Goal: Transaction & Acquisition: Download file/media

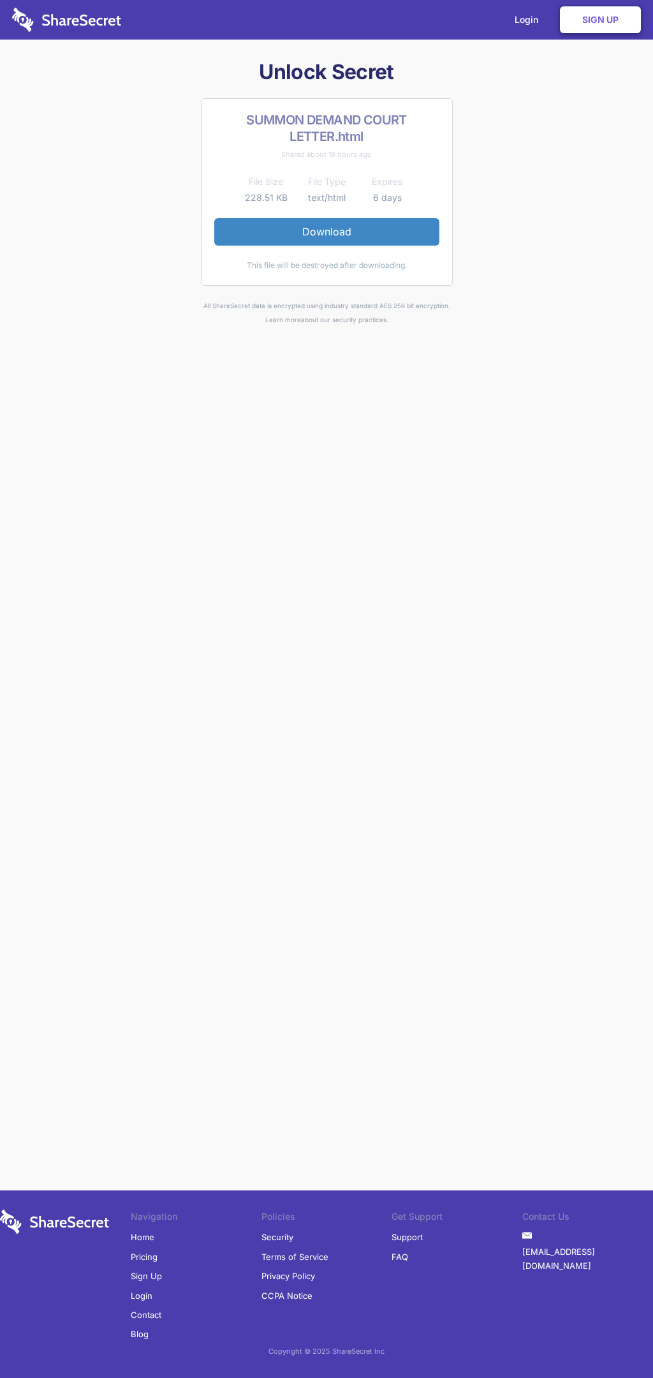
click at [327, 232] on link "Download" at bounding box center [326, 231] width 225 height 27
